Goal: Task Accomplishment & Management: Use online tool/utility

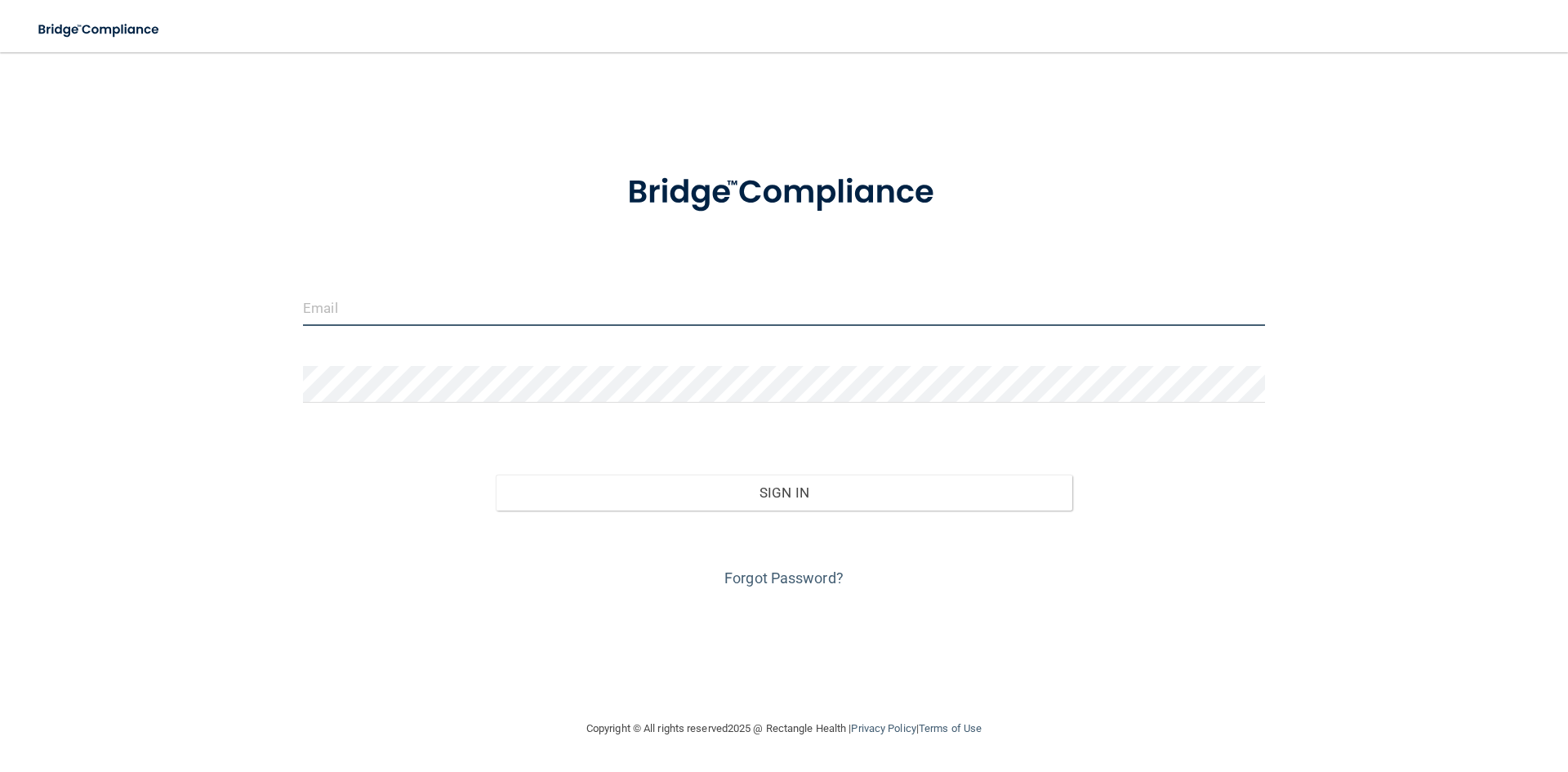
click at [399, 307] on input "email" at bounding box center [784, 308] width 962 height 36
type input "[EMAIL_ADDRESS][DOMAIN_NAME]"
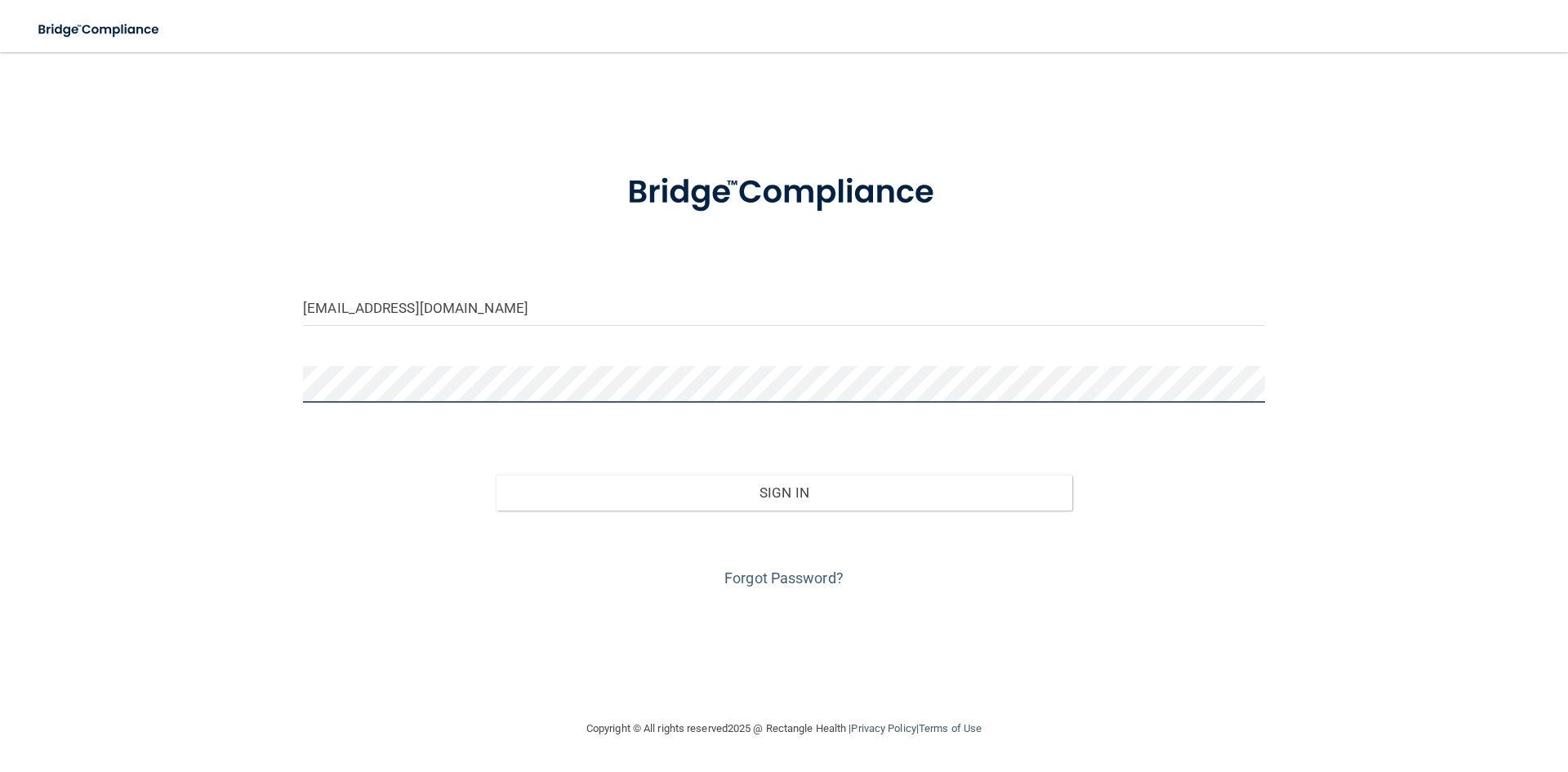
click at [496, 474] on button "Sign In" at bounding box center [784, 492] width 578 height 36
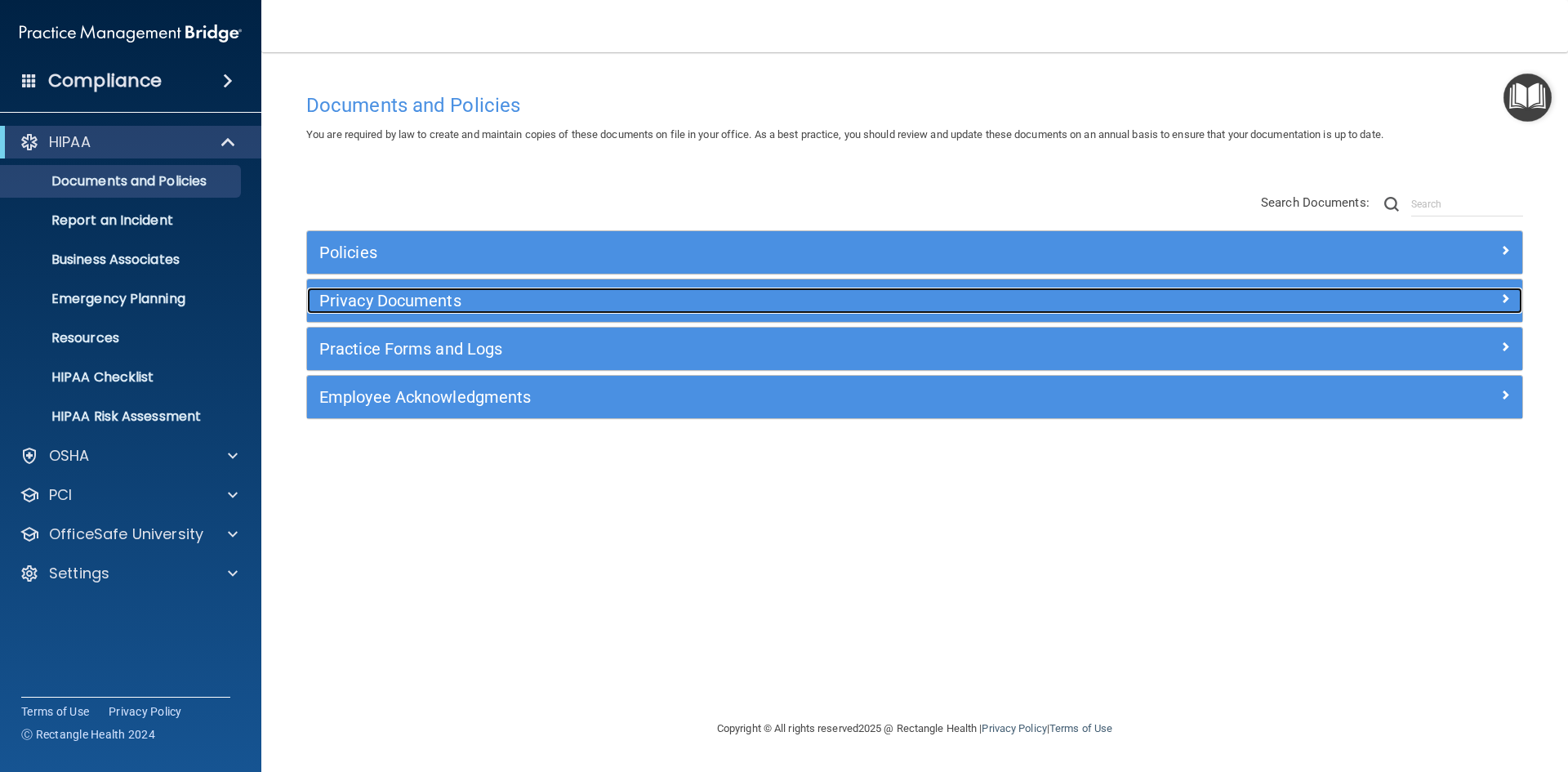
click at [382, 299] on h5 "Privacy Documents" at bounding box center [762, 301] width 887 height 18
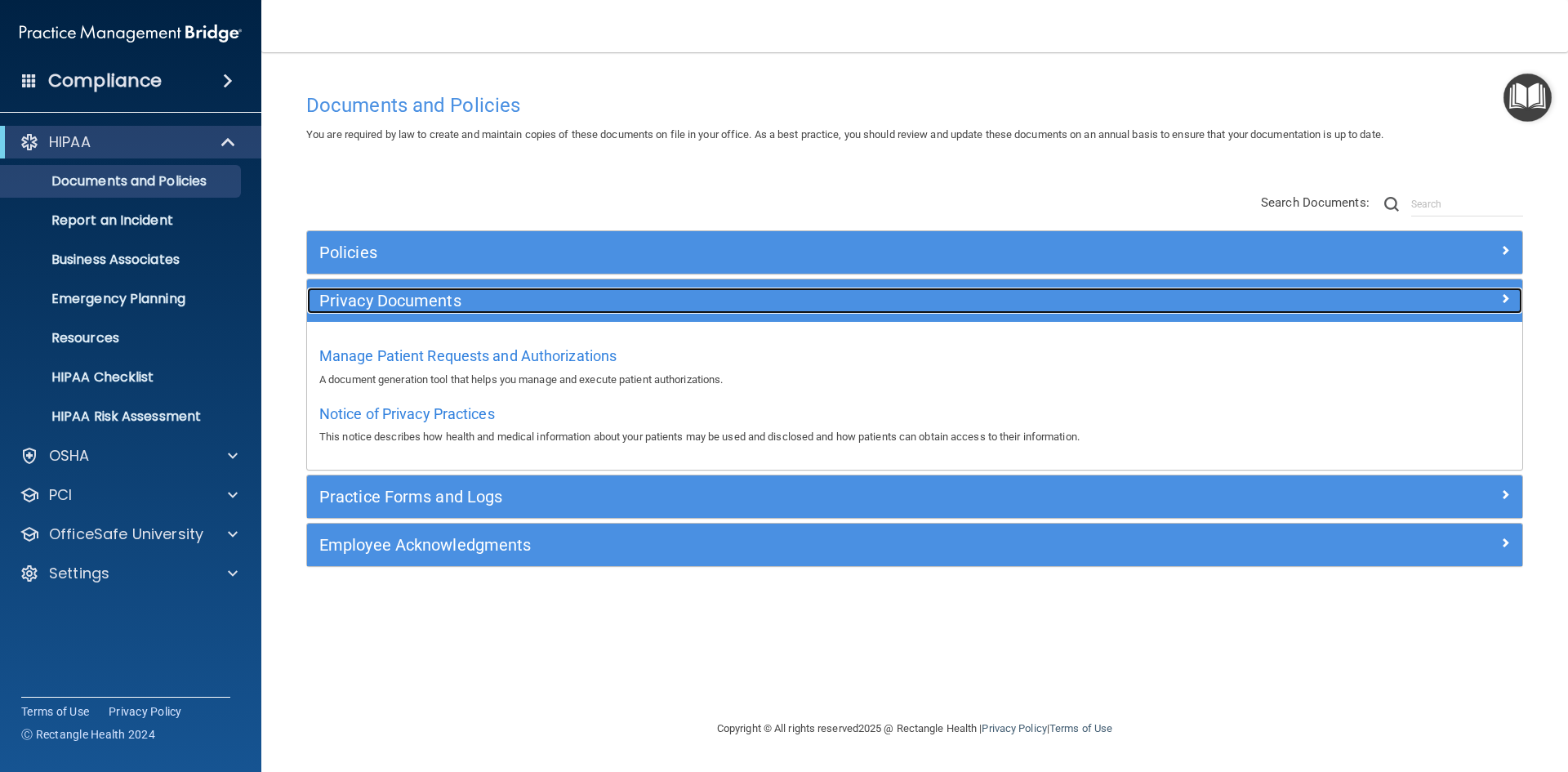
click at [382, 299] on h5 "Privacy Documents" at bounding box center [762, 301] width 887 height 18
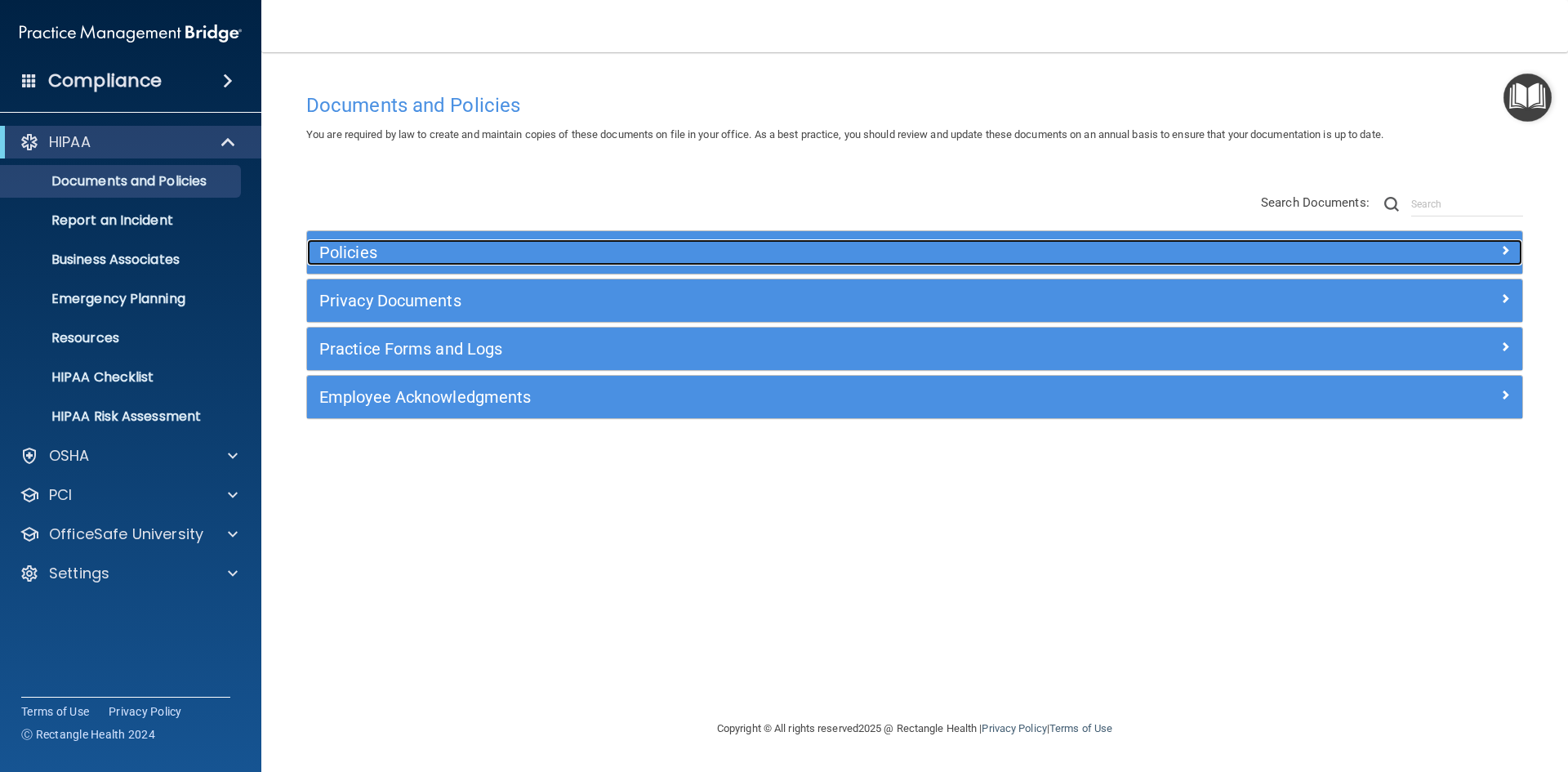
click at [374, 258] on h5 "Policies" at bounding box center [762, 253] width 887 height 18
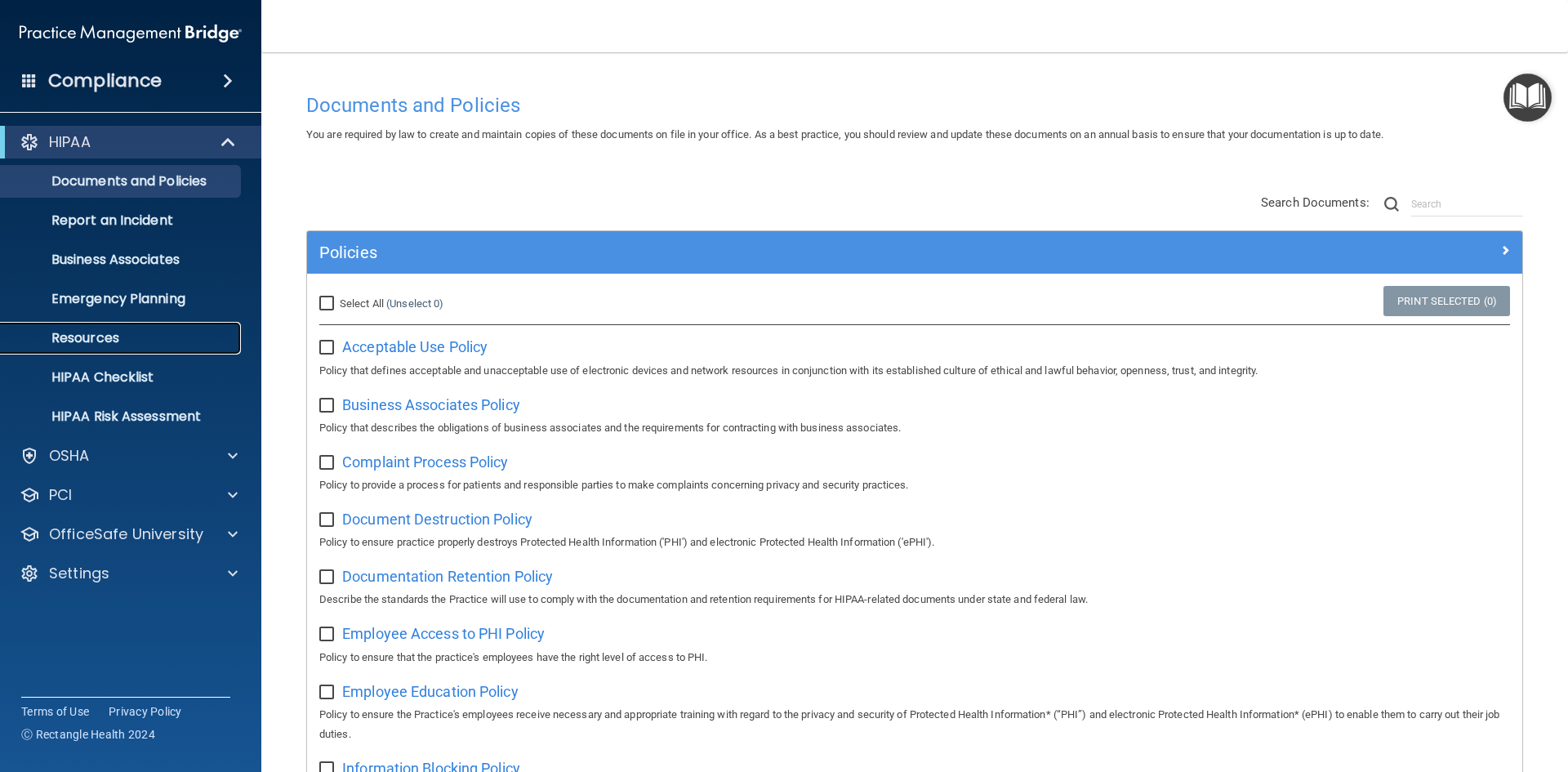
click at [155, 351] on link "Resources" at bounding box center [112, 337] width 257 height 32
